Goal: Transaction & Acquisition: Book appointment/travel/reservation

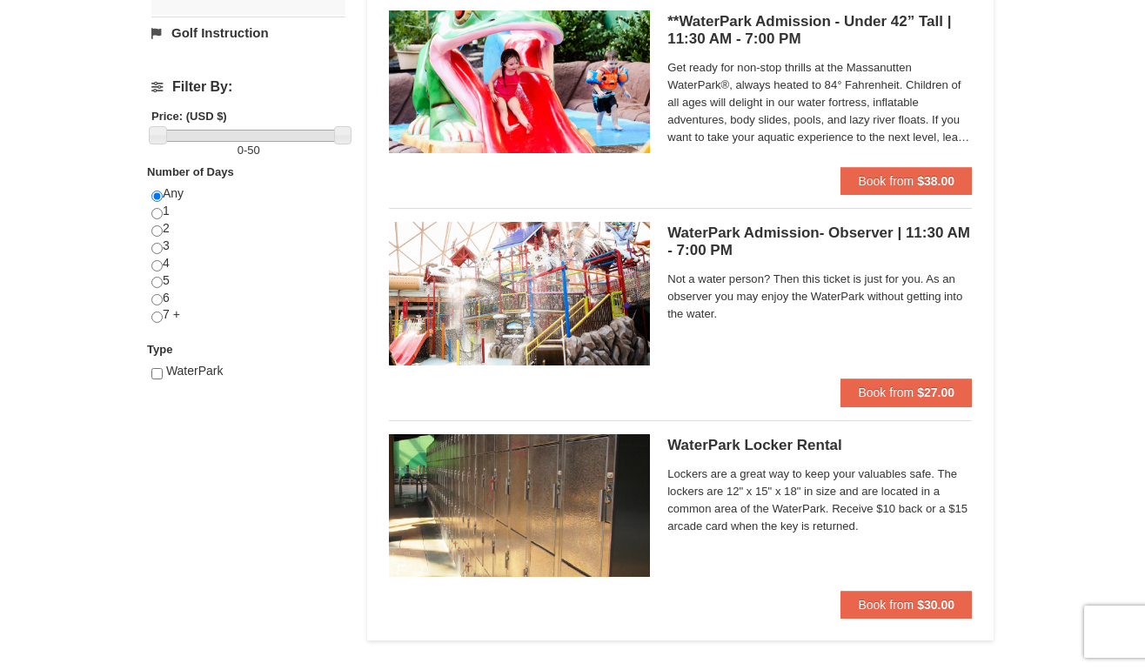
scroll to position [593, 0]
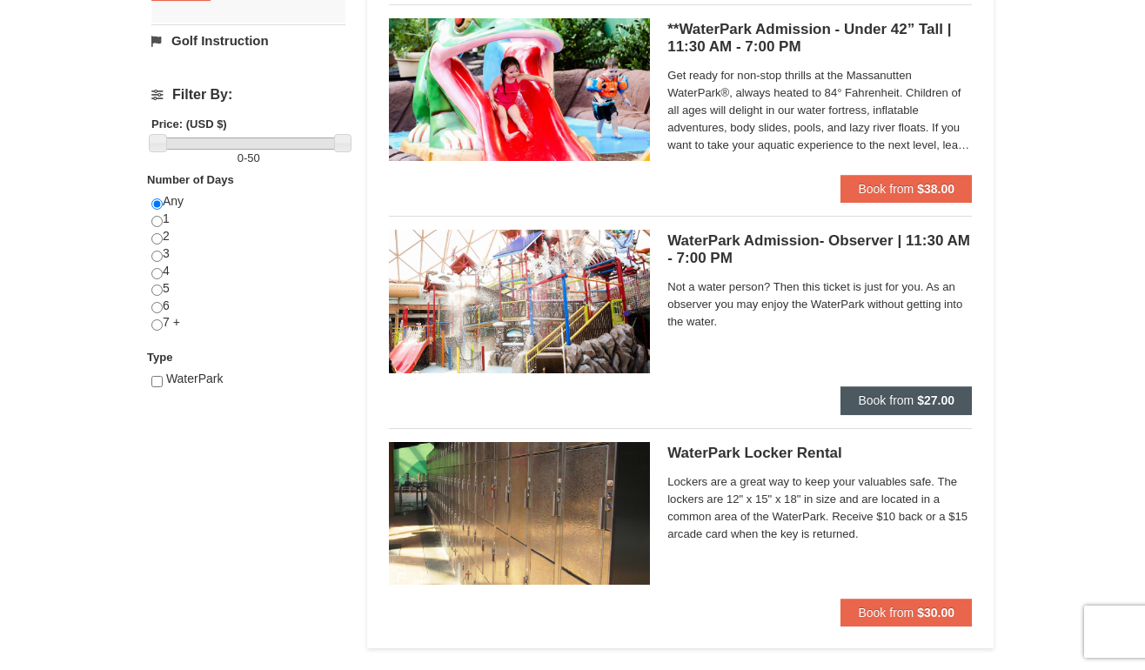
click at [948, 401] on strong "$27.00" at bounding box center [935, 400] width 37 height 14
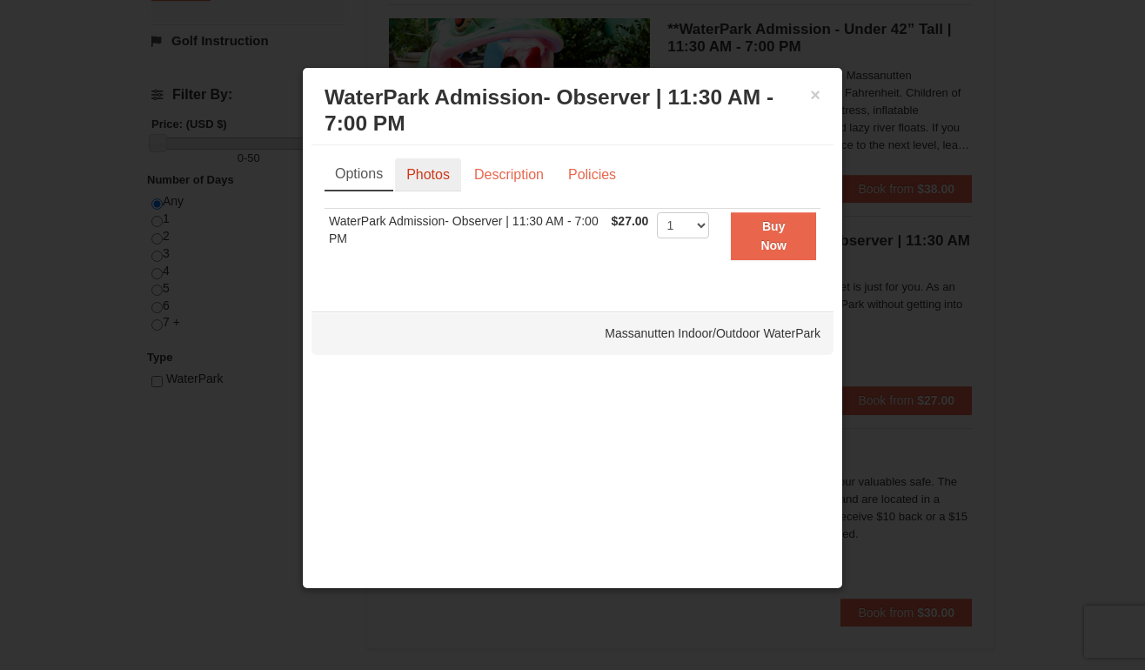
click at [435, 174] on link "Photos" at bounding box center [428, 174] width 66 height 33
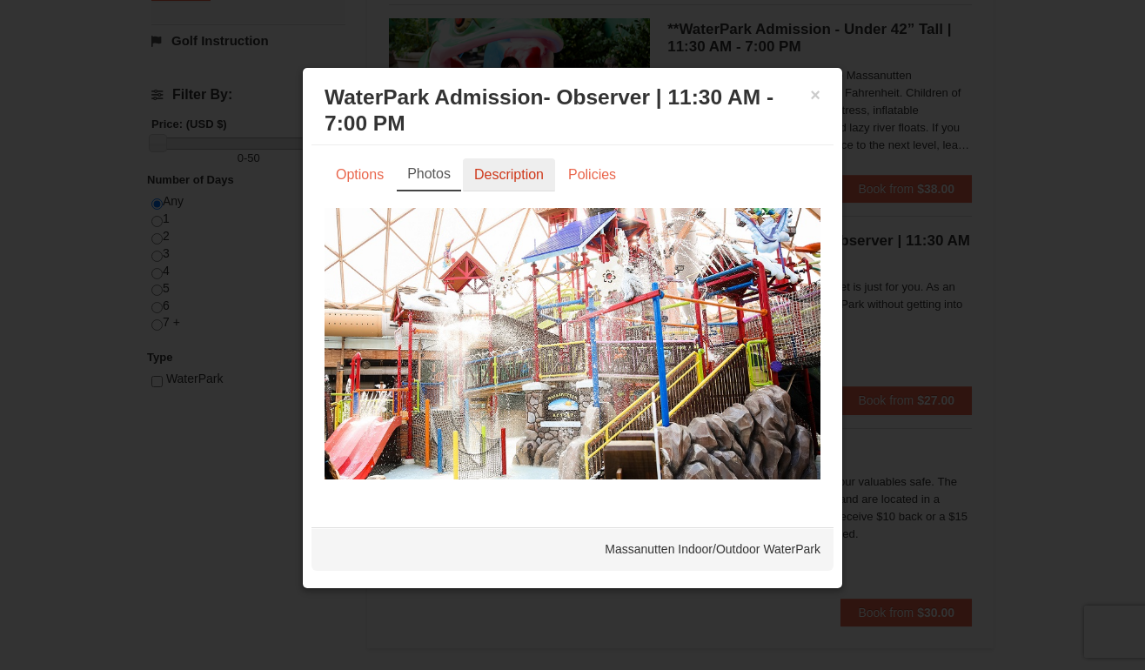
click at [494, 167] on link "Description" at bounding box center [509, 174] width 92 height 33
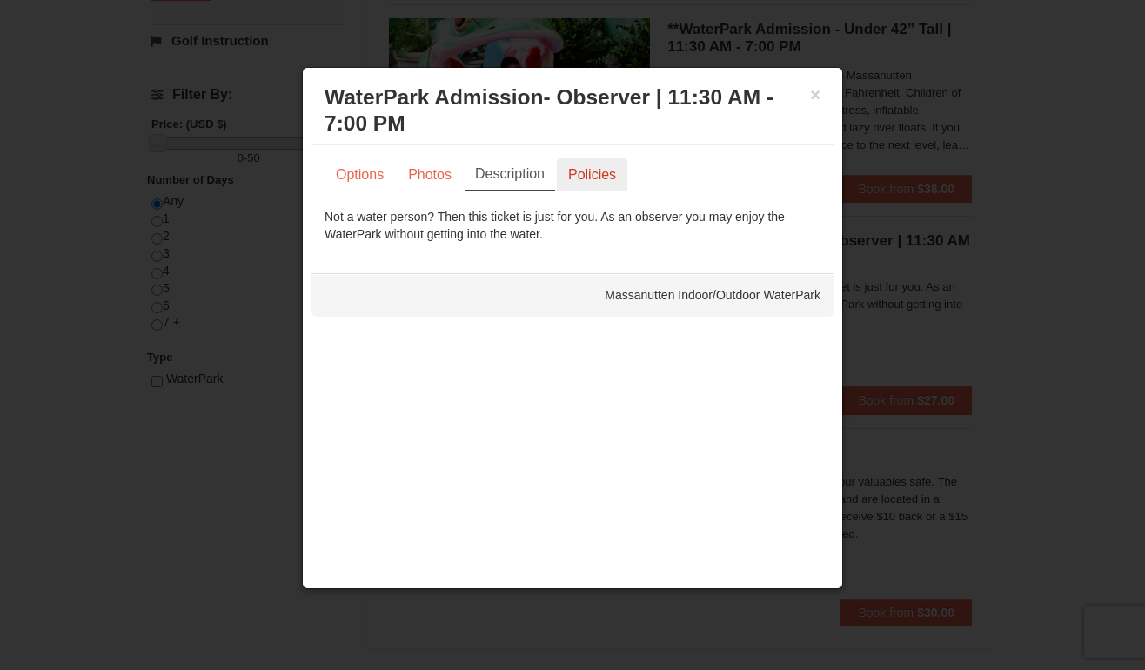
click at [617, 174] on link "Policies" at bounding box center [592, 174] width 70 height 33
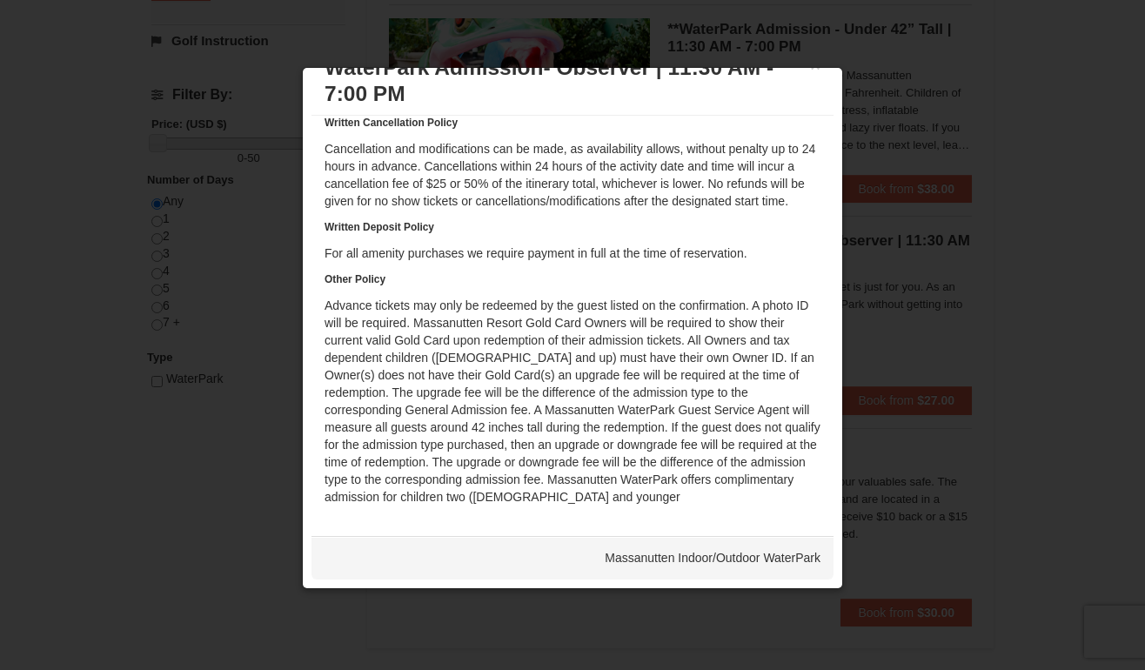
scroll to position [30, 0]
click at [855, 274] on div at bounding box center [572, 335] width 1145 height 670
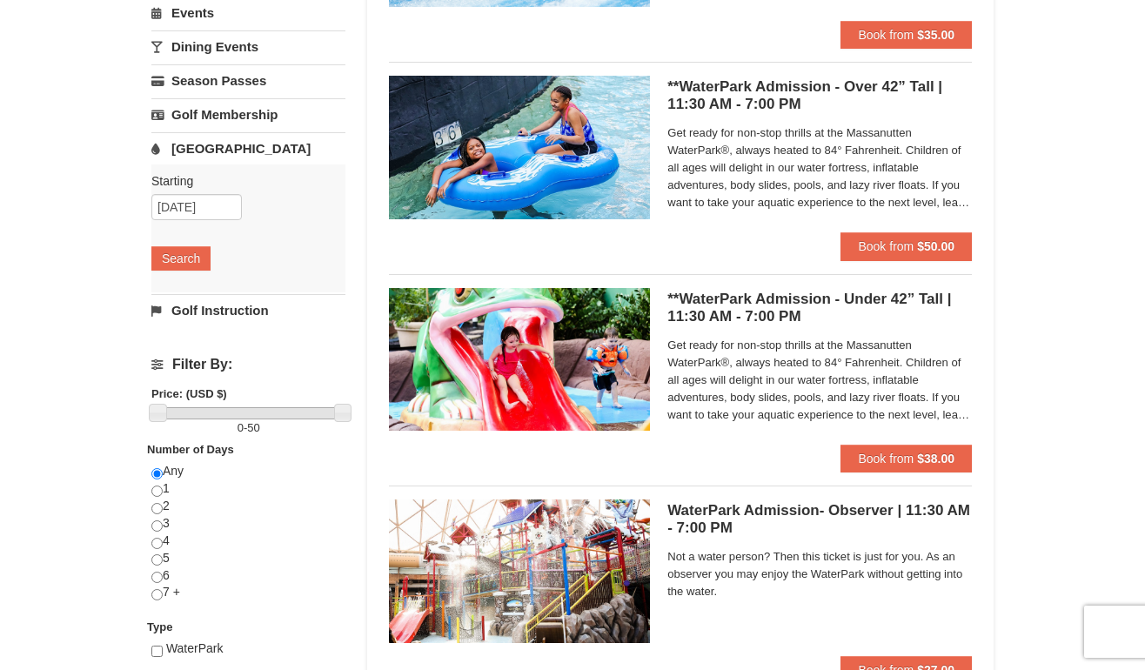
scroll to position [323, 0]
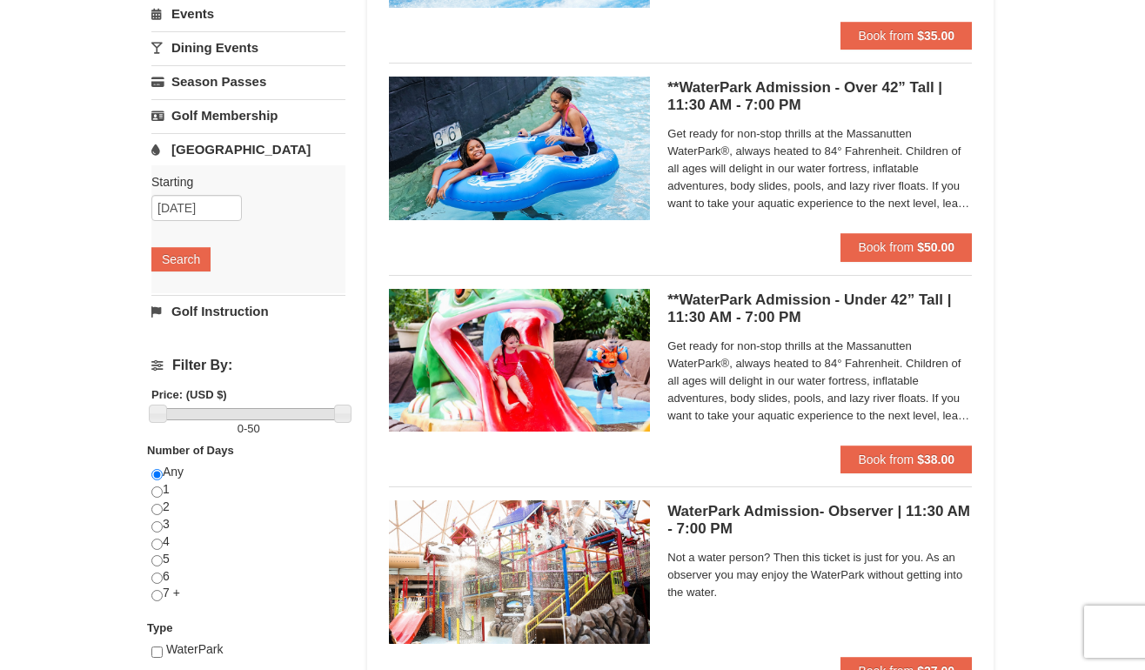
click at [770, 340] on span "Get ready for non-stop thrills at the Massanutten WaterPark®, always heated to …" at bounding box center [819, 381] width 305 height 87
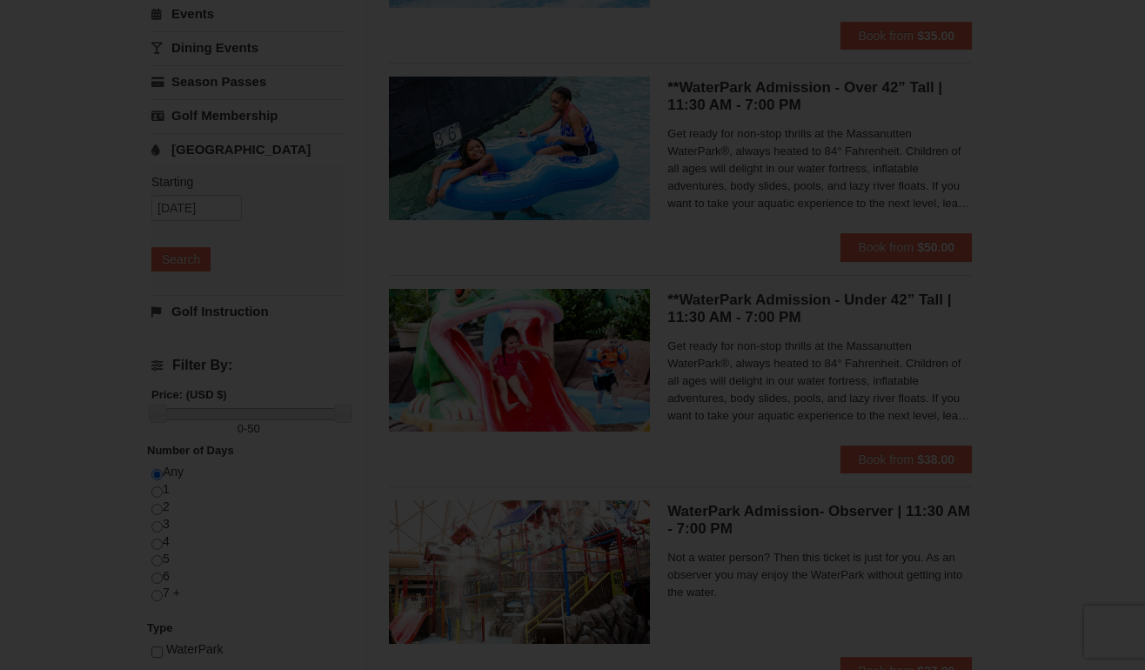
scroll to position [0, 0]
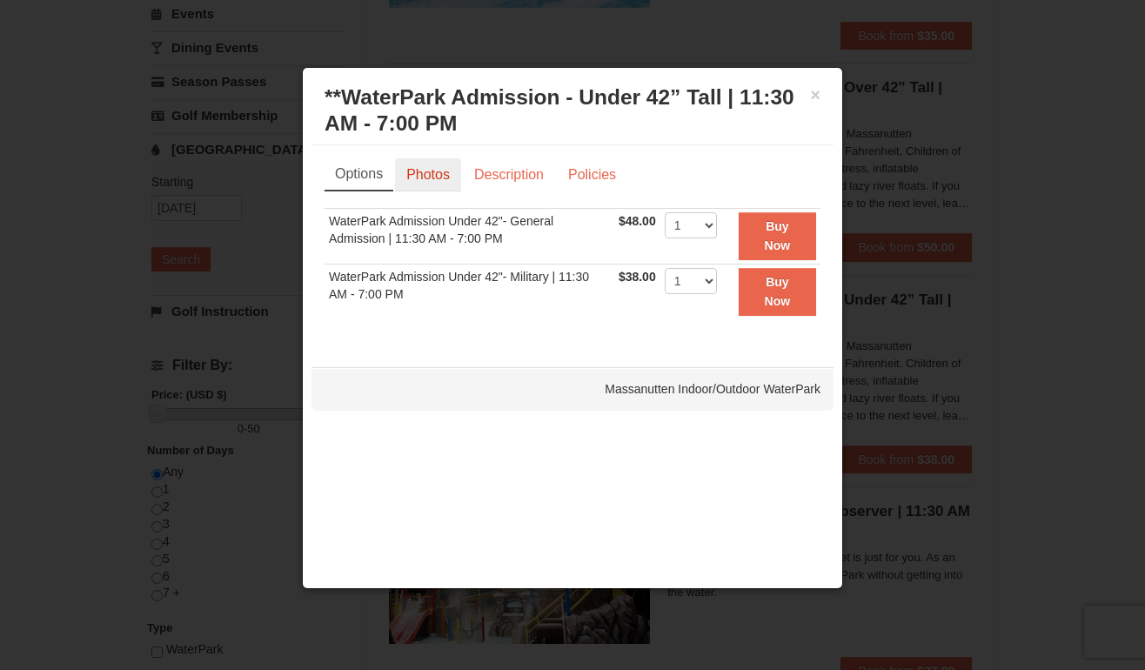
click at [445, 180] on link "Photos" at bounding box center [428, 174] width 66 height 33
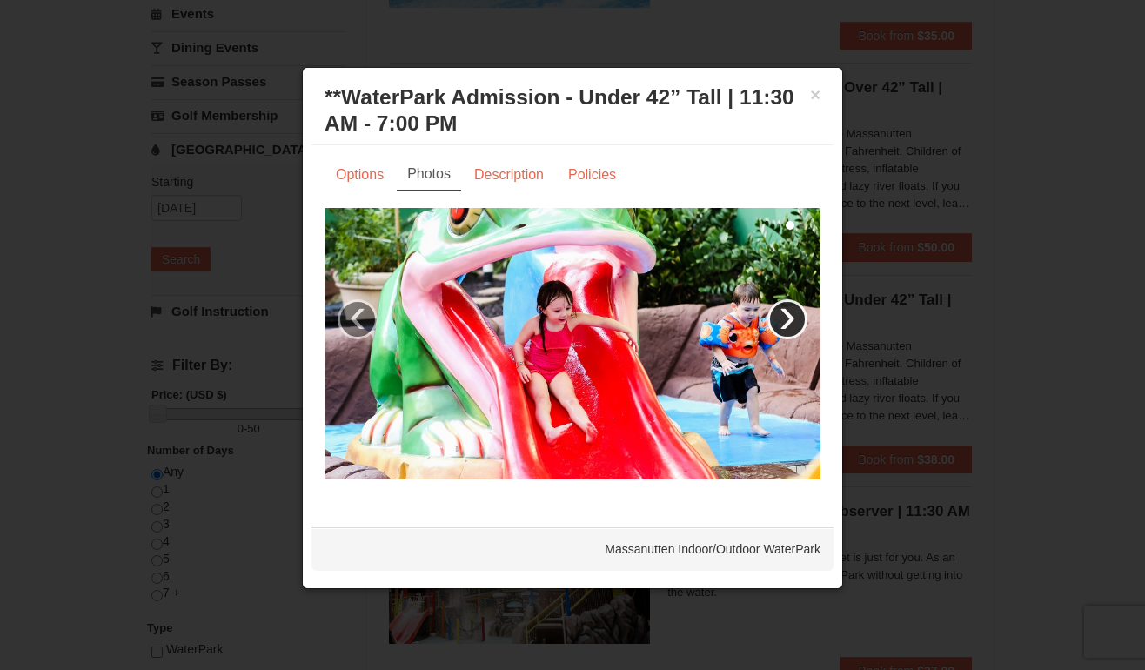
click at [788, 317] on link "›" at bounding box center [787, 319] width 40 height 40
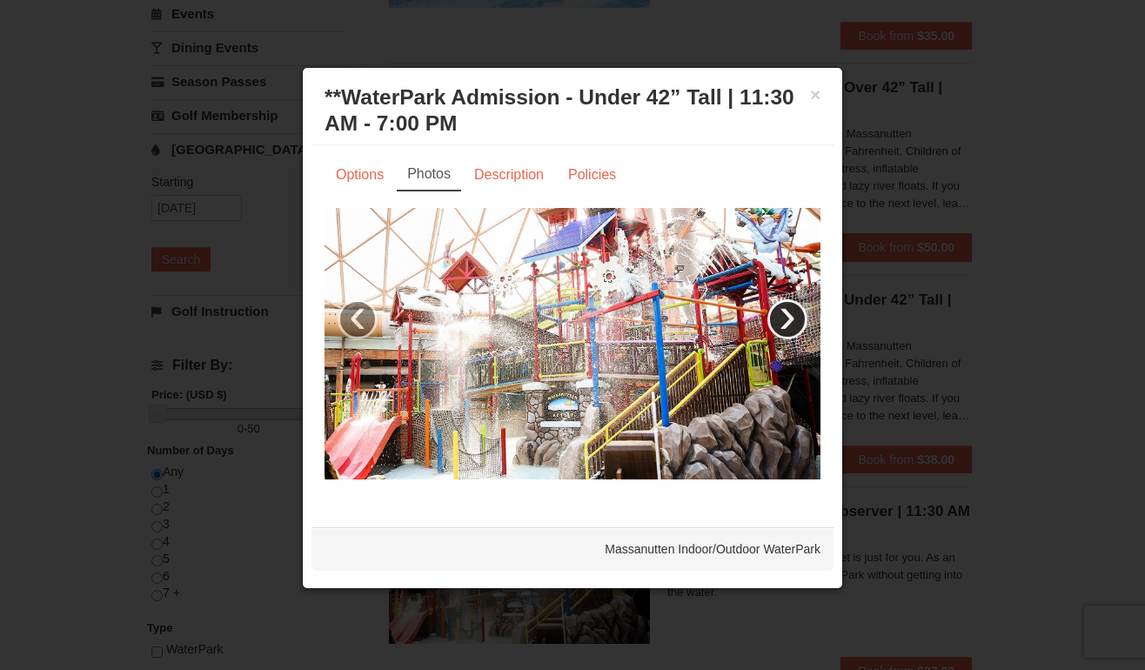
click at [788, 317] on link "›" at bounding box center [787, 319] width 40 height 40
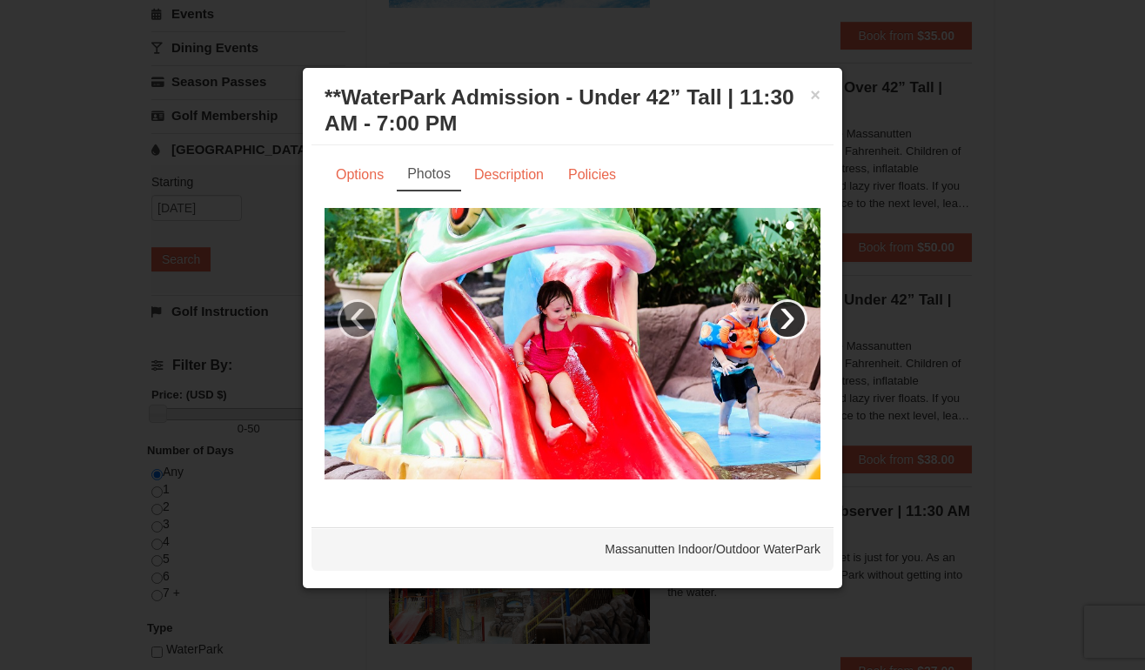
click at [788, 317] on link "›" at bounding box center [787, 319] width 40 height 40
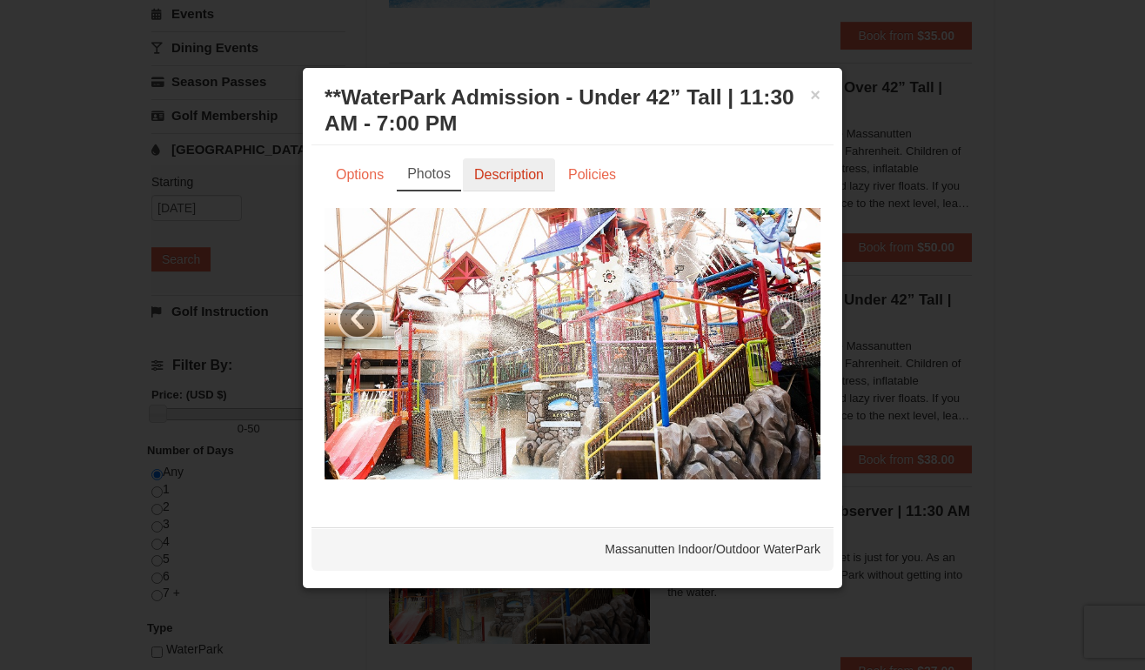
click at [519, 174] on link "Description" at bounding box center [509, 174] width 92 height 33
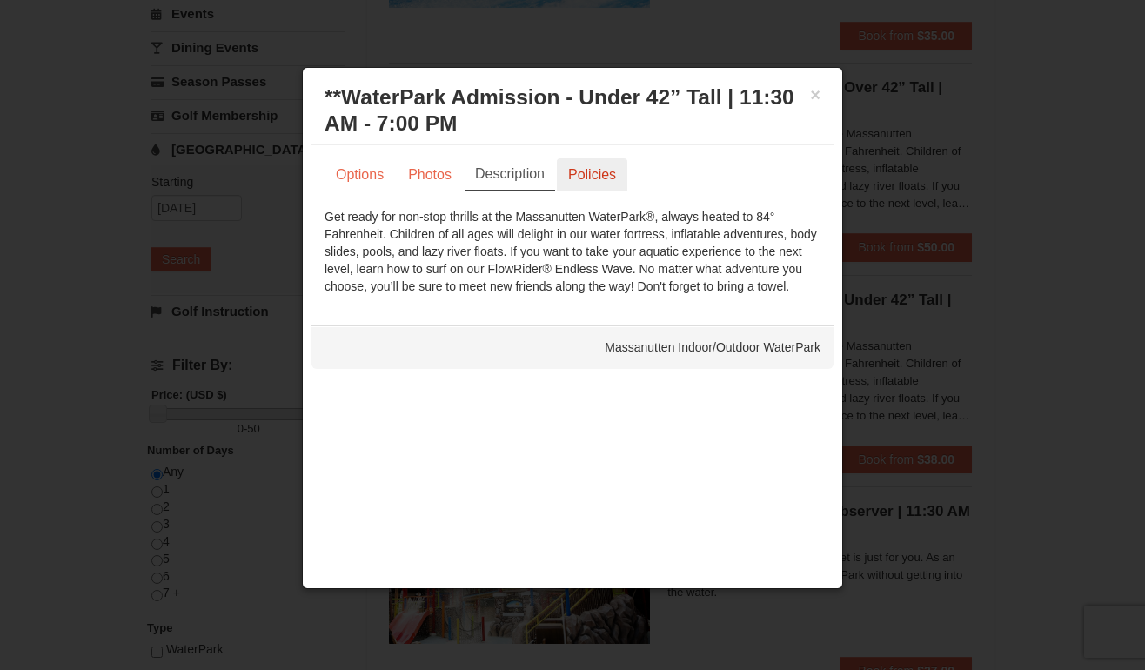
click at [592, 174] on link "Policies" at bounding box center [592, 174] width 70 height 33
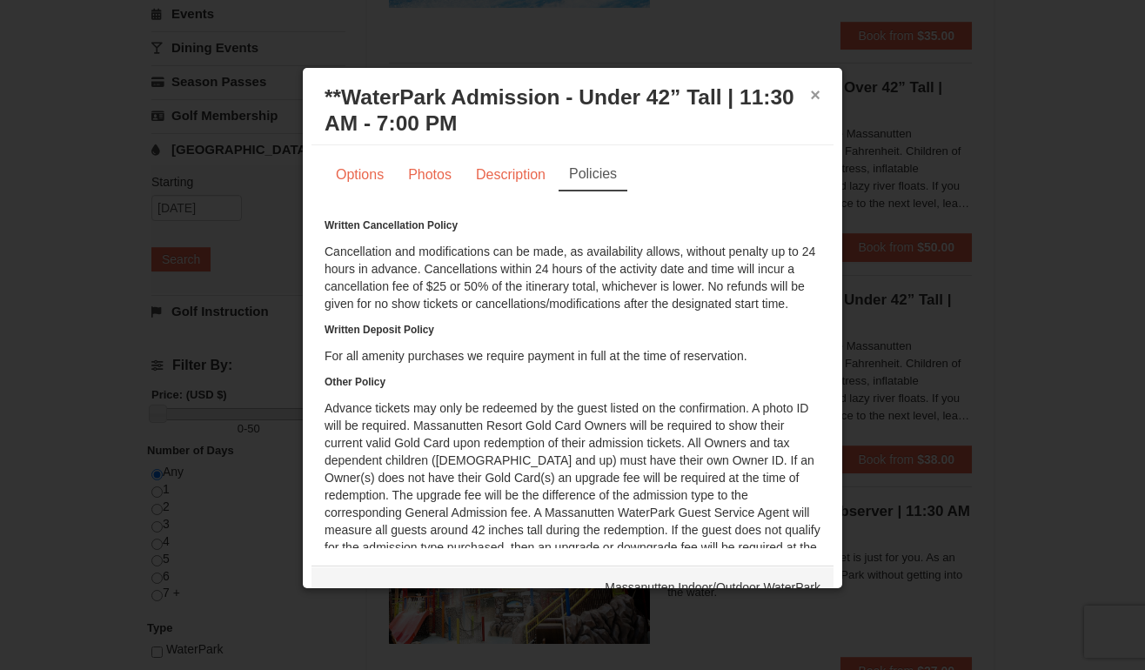
click at [818, 97] on button "×" at bounding box center [815, 94] width 10 height 17
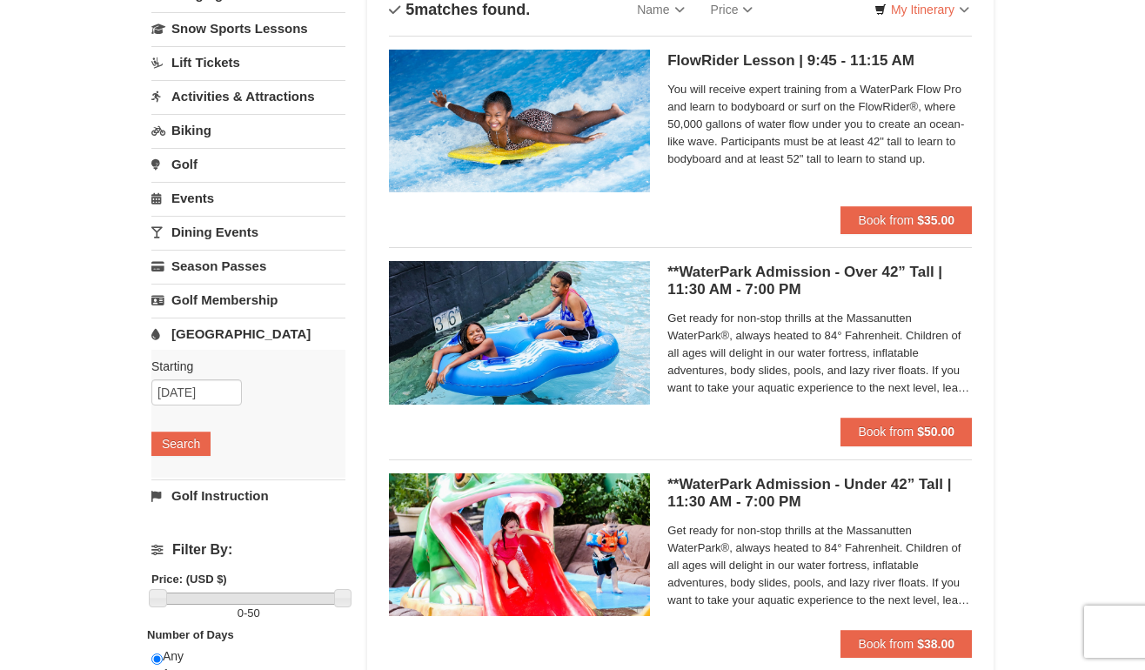
scroll to position [125, 0]
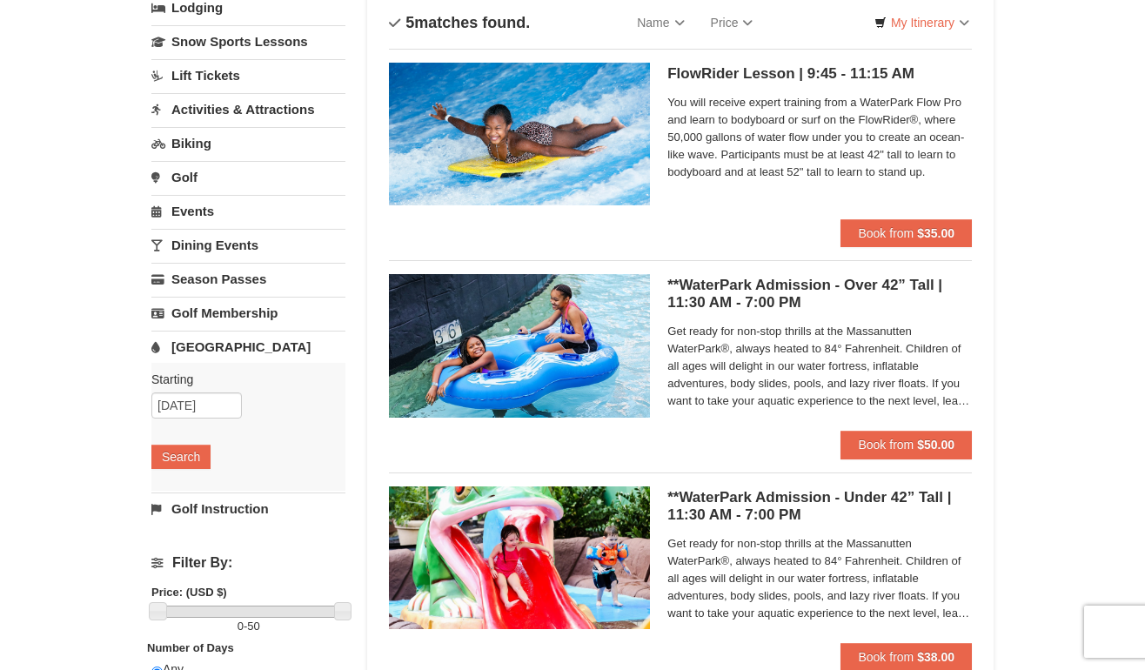
click at [773, 270] on div "**WaterPark Admission - Over 42” Tall | 11:30 AM - 7:00 PM Massanutten Indoor/O…" at bounding box center [680, 352] width 583 height 184
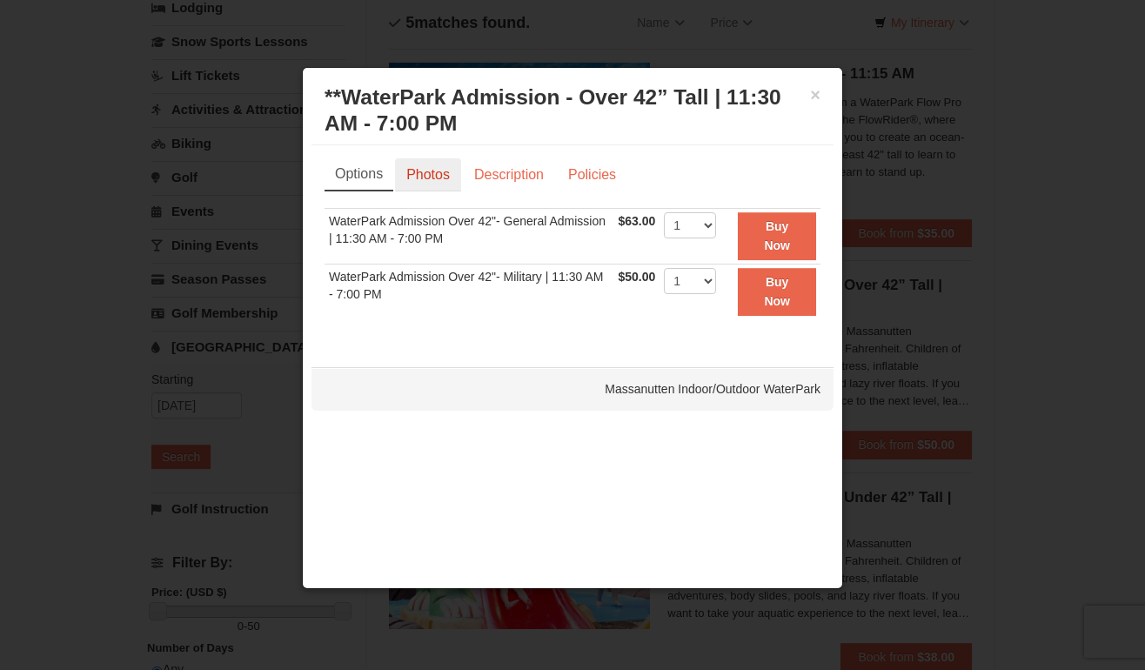
click at [438, 167] on link "Photos" at bounding box center [428, 174] width 66 height 33
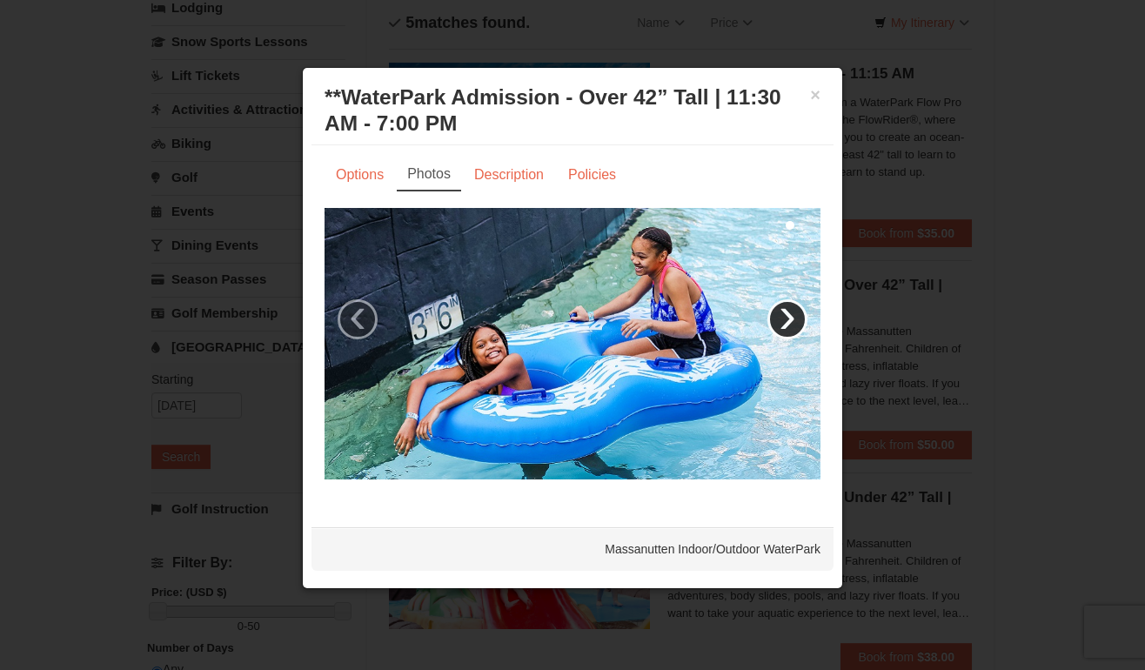
click at [793, 321] on link "›" at bounding box center [787, 319] width 40 height 40
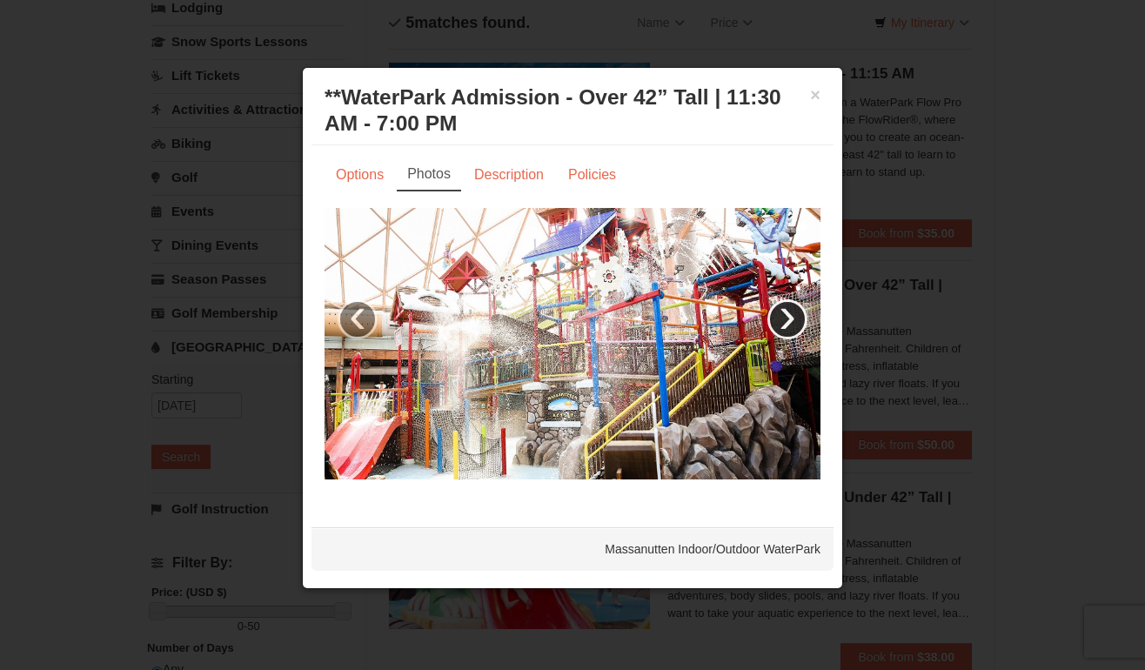
click at [793, 321] on link "›" at bounding box center [787, 319] width 40 height 40
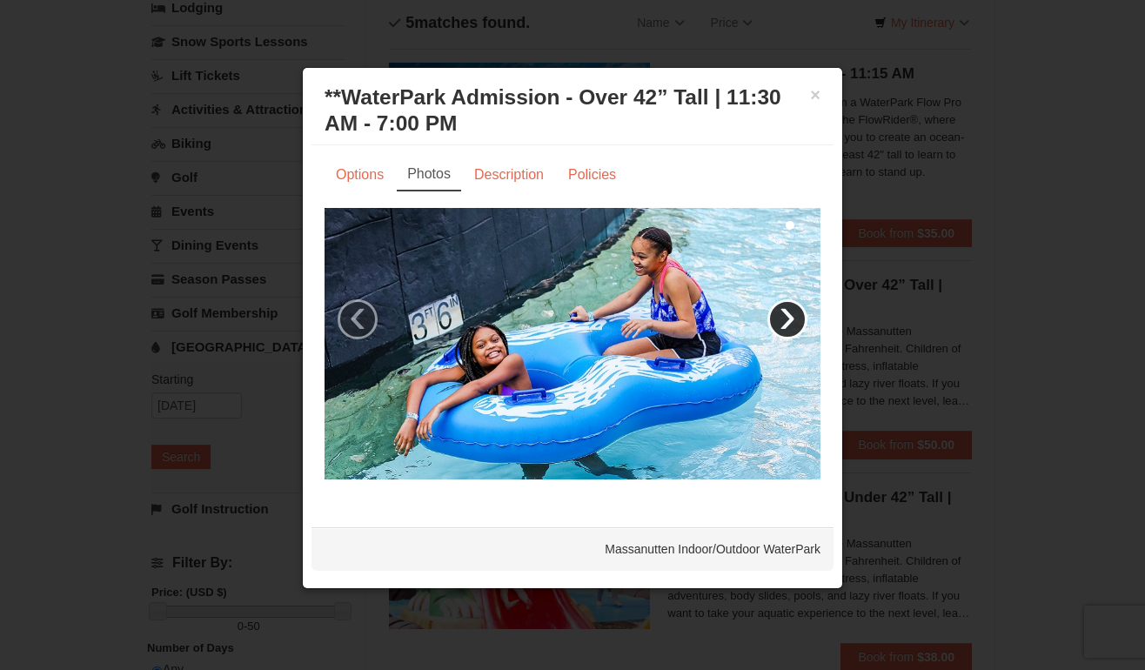
click at [793, 321] on link "›" at bounding box center [787, 319] width 40 height 40
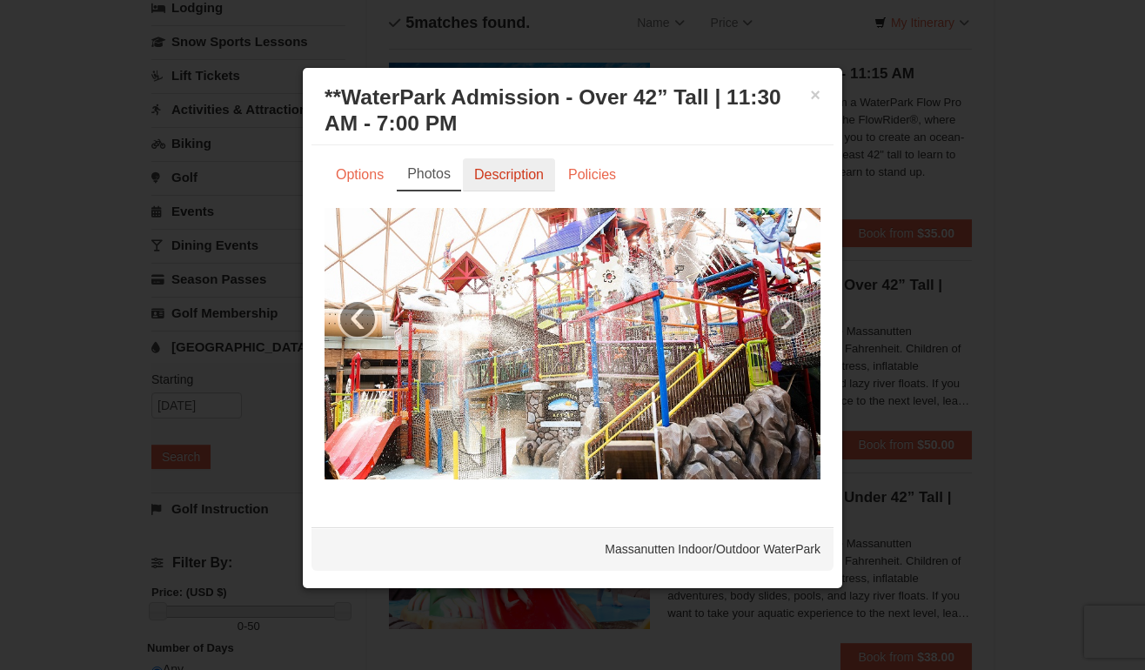
click at [506, 181] on link "Description" at bounding box center [509, 174] width 92 height 33
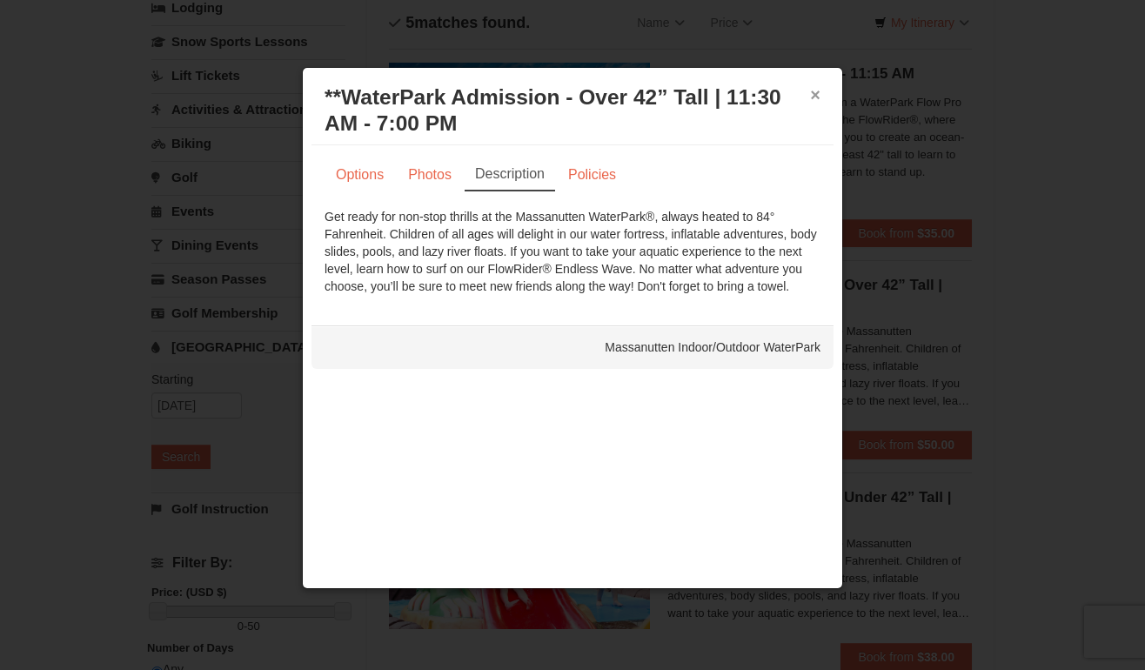
click at [815, 97] on button "×" at bounding box center [815, 94] width 10 height 17
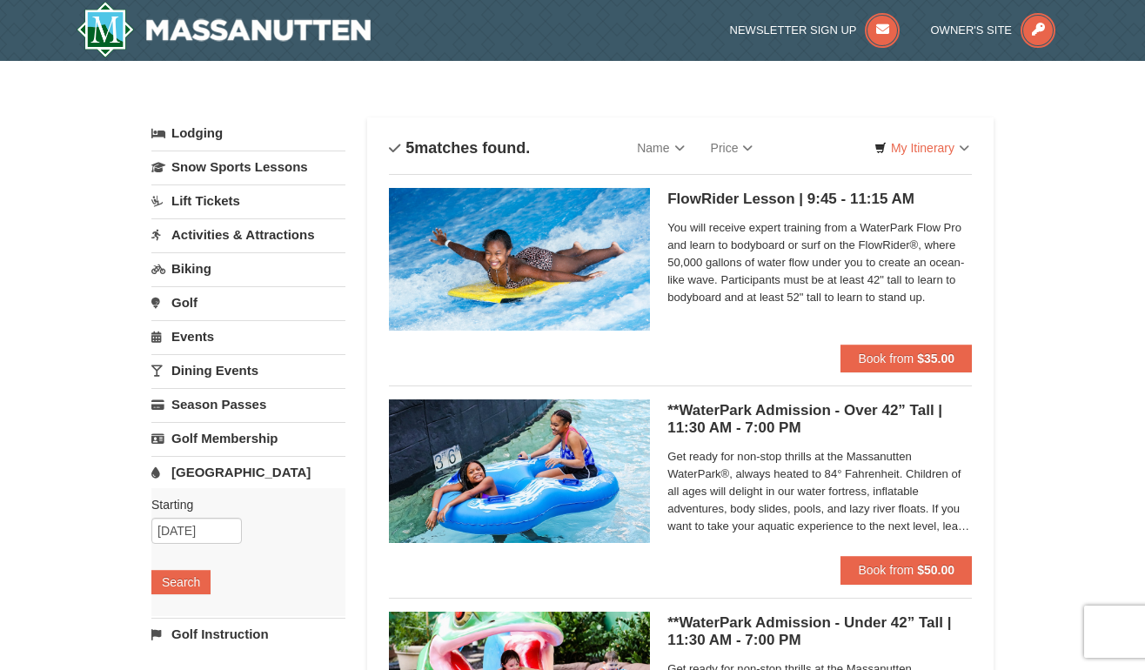
scroll to position [0, 0]
click at [312, 235] on link "Activities & Attractions" at bounding box center [248, 234] width 194 height 32
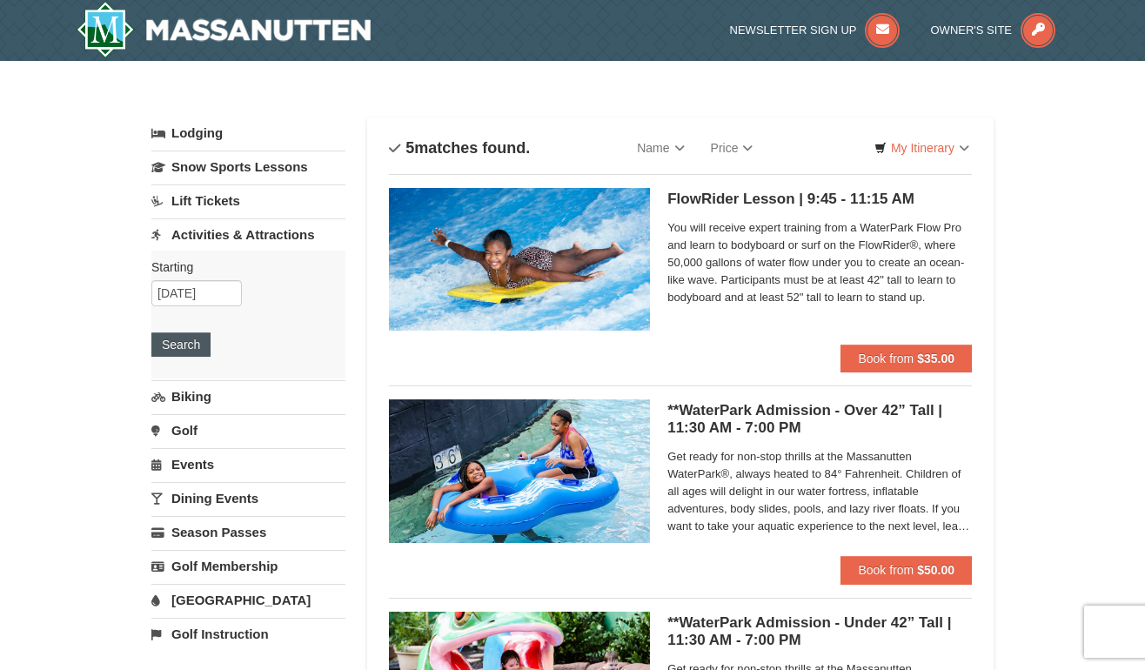
click at [166, 348] on button "Search" at bounding box center [180, 344] width 59 height 24
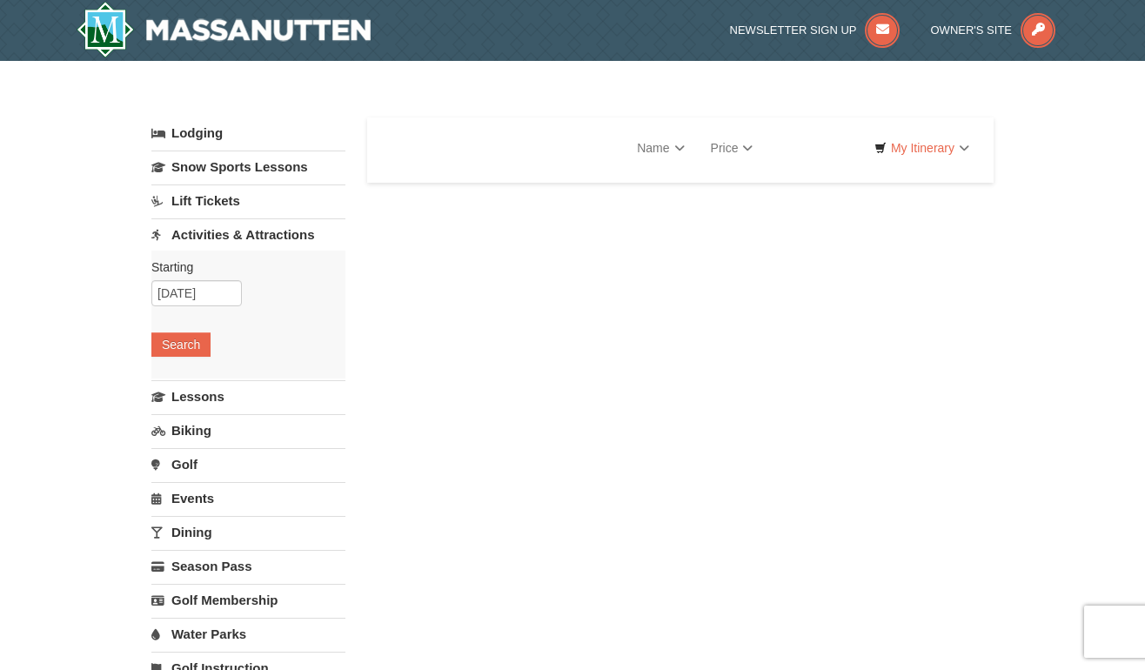
select select "9"
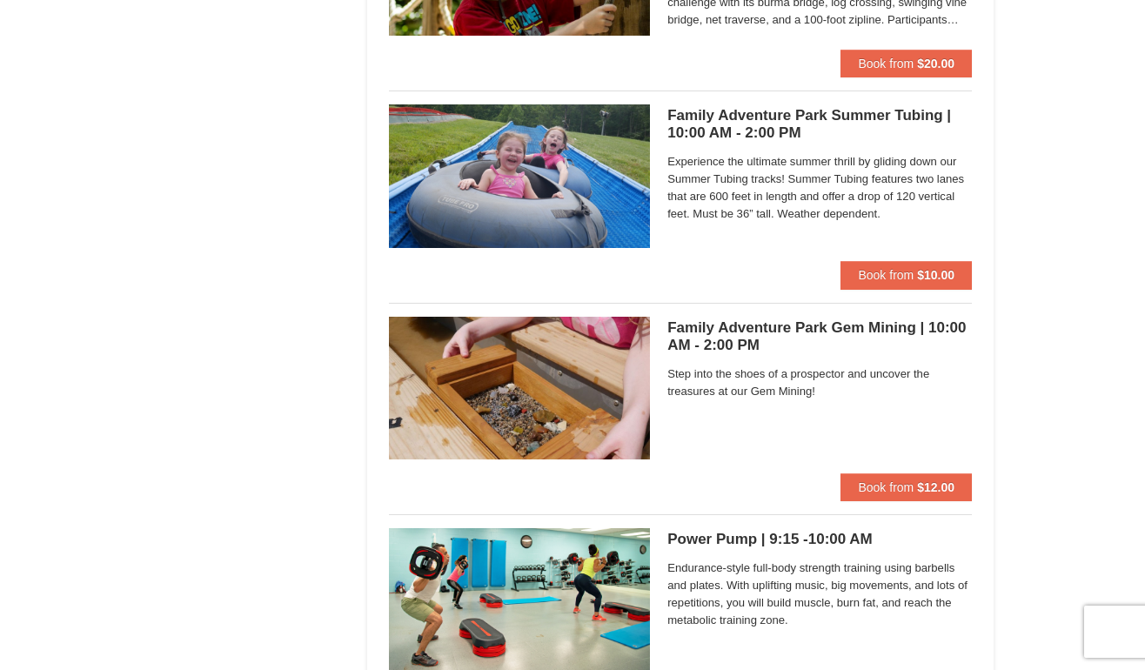
scroll to position [4958, 0]
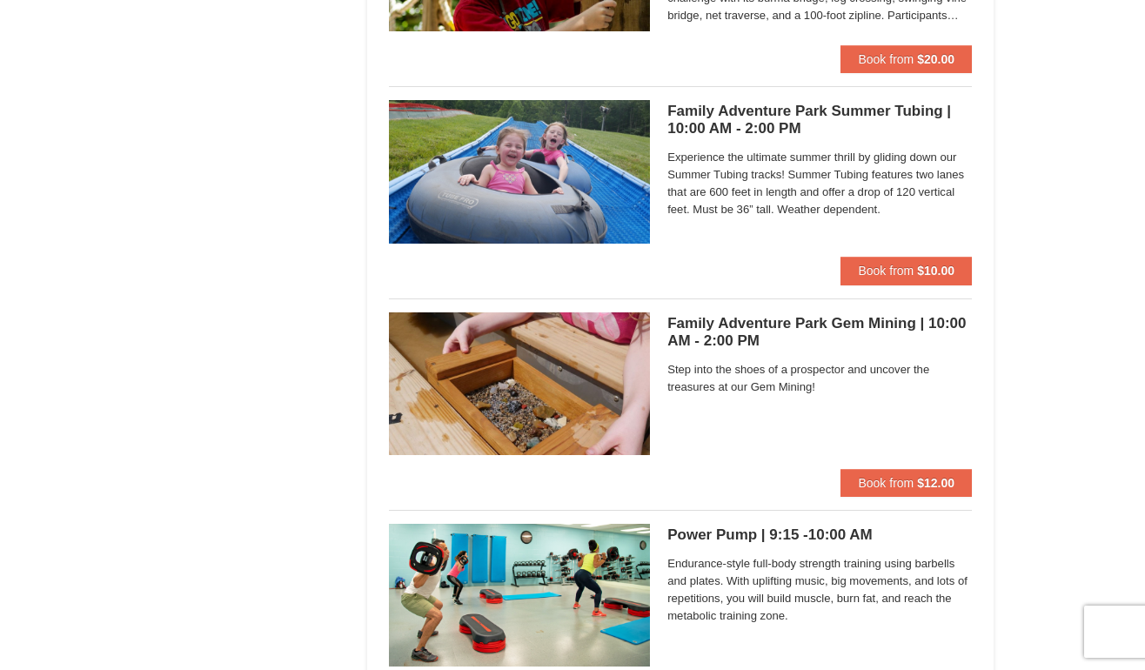
click at [818, 164] on span "Experience the ultimate summer thrill by gliding down our Summer Tubing tracks!…" at bounding box center [819, 184] width 305 height 70
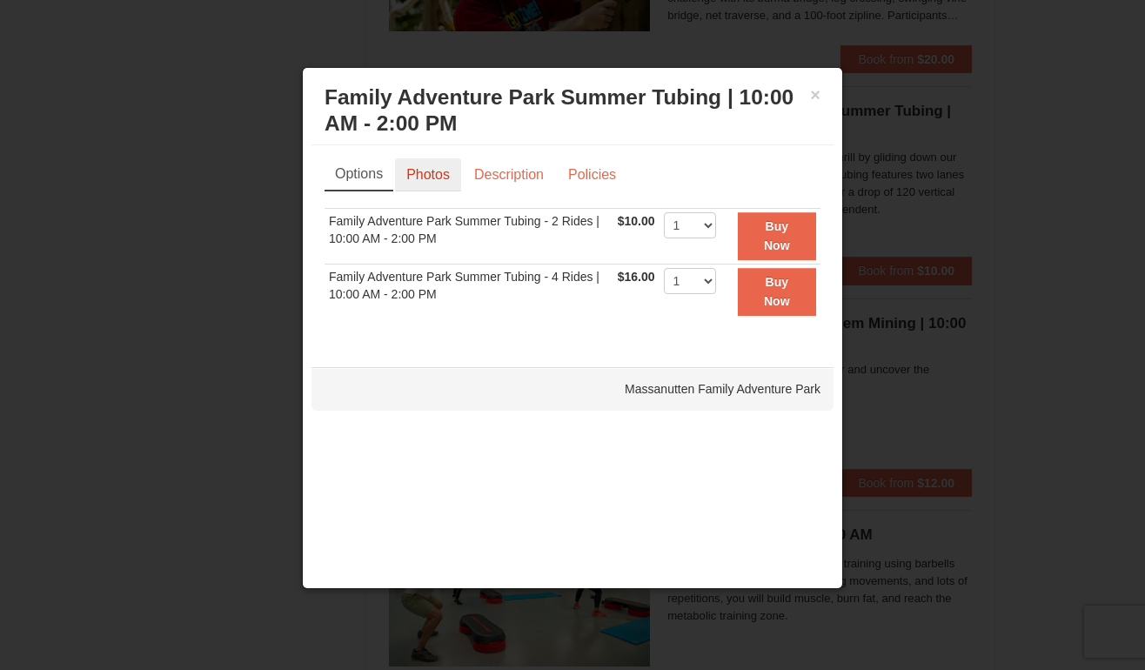
click at [445, 175] on link "Photos" at bounding box center [428, 174] width 66 height 33
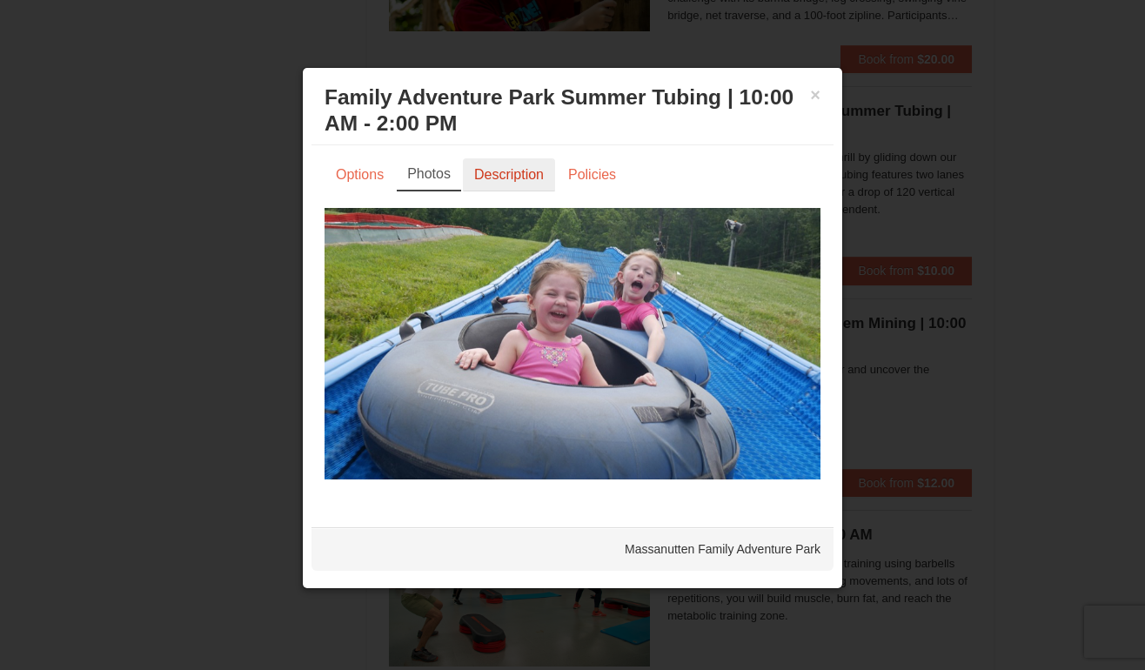
click at [517, 163] on link "Description" at bounding box center [509, 174] width 92 height 33
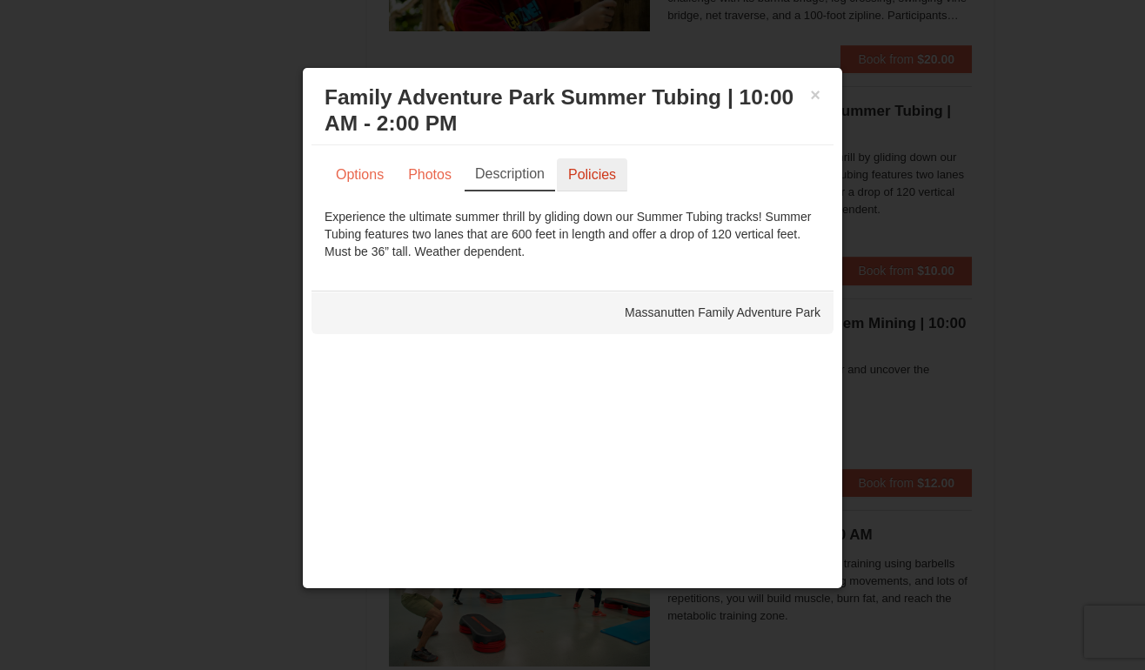
click at [610, 180] on link "Policies" at bounding box center [592, 174] width 70 height 33
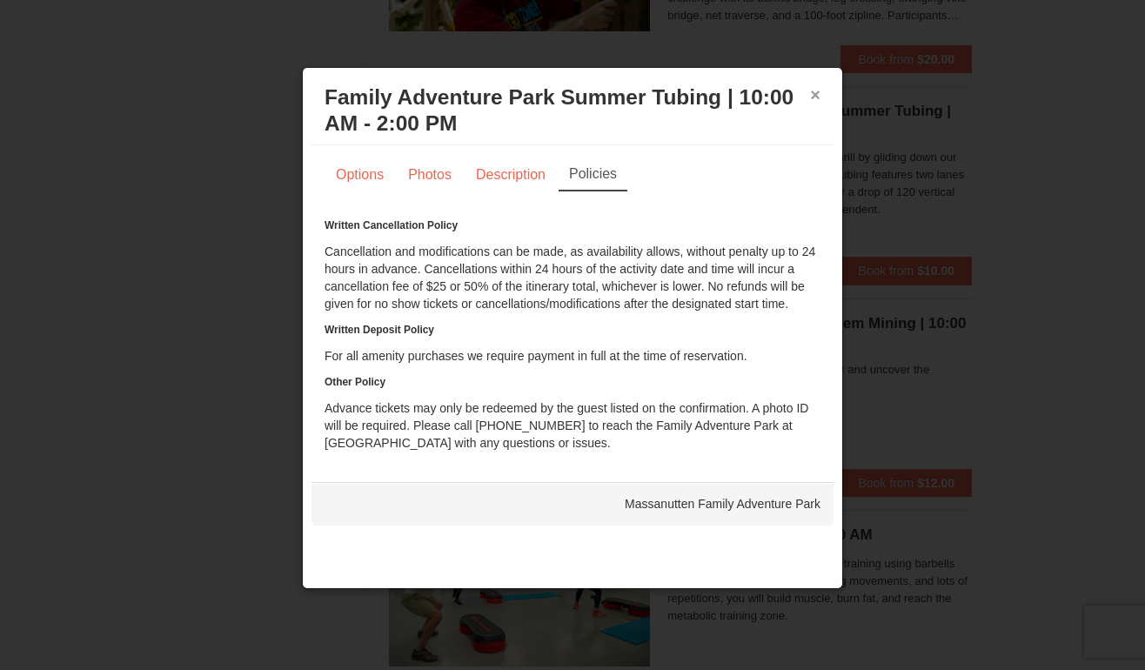
click at [816, 102] on button "×" at bounding box center [815, 94] width 10 height 17
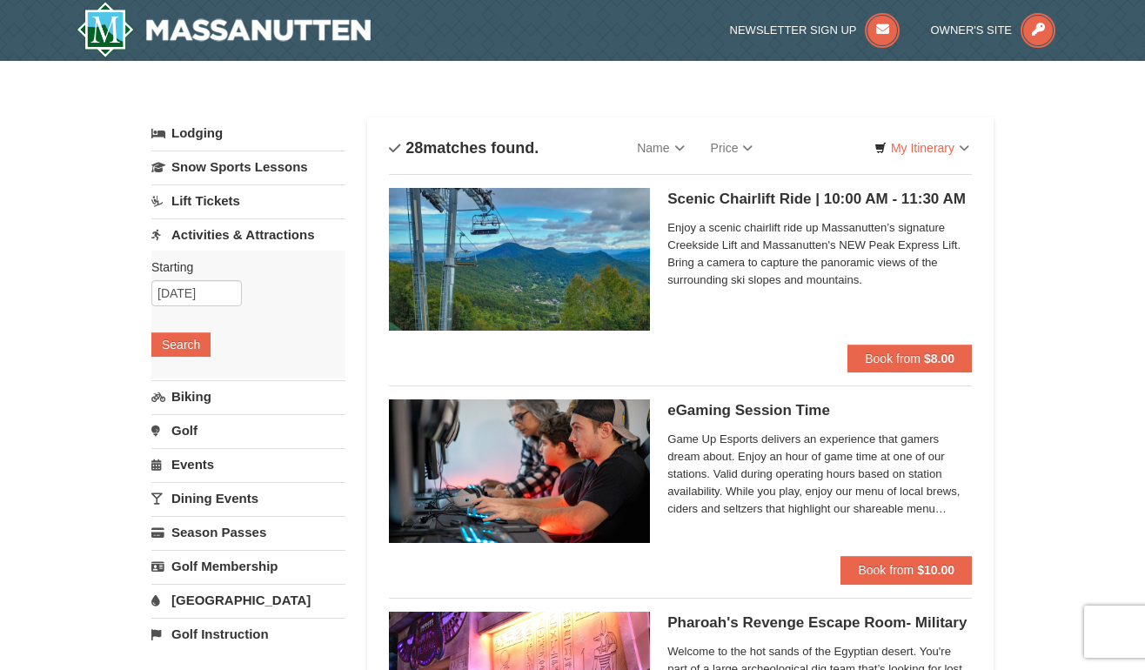
scroll to position [0, 0]
